Goal: Task Accomplishment & Management: Manage account settings

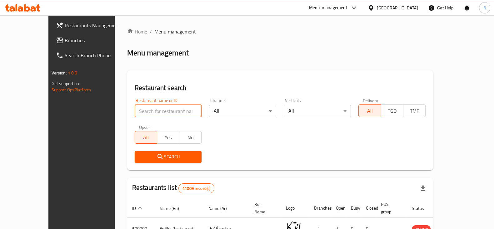
click at [174, 112] on input "search" at bounding box center [168, 111] width 67 height 12
paste input "701317"
type input "701317"
click button "Search" at bounding box center [168, 157] width 67 height 12
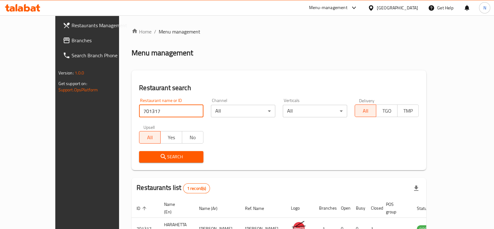
scroll to position [45, 0]
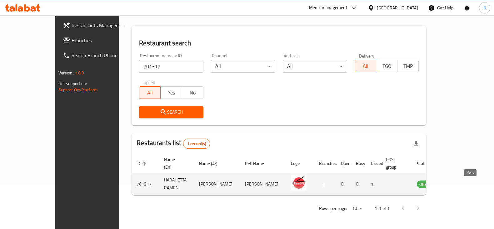
click at [457, 182] on icon "enhanced table" at bounding box center [453, 183] width 7 height 5
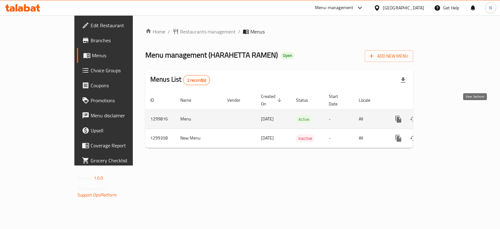
click at [447, 115] on icon "enhanced table" at bounding box center [442, 118] width 7 height 7
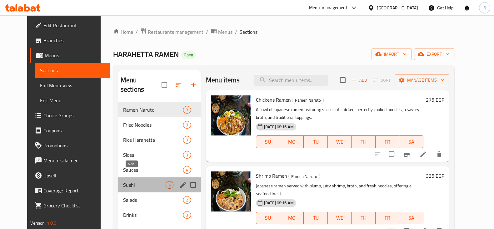
click at [123, 181] on span "Sushi" at bounding box center [144, 184] width 42 height 7
